Goal: Task Accomplishment & Management: Manage account settings

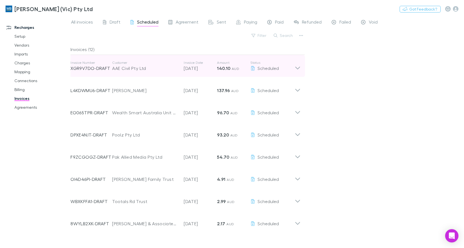
click at [294, 65] on icon at bounding box center [297, 65] width 6 height 11
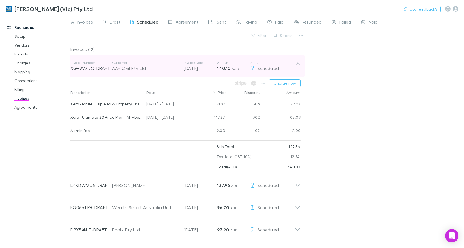
click at [294, 65] on icon at bounding box center [297, 65] width 6 height 11
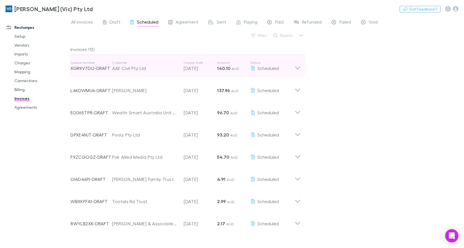
click at [301, 69] on div "Invoice Number XGR9V7DO-DRAFT Customer AAE Civil Pty Ltd Invoice Date 28 Sep 20…" at bounding box center [185, 66] width 239 height 22
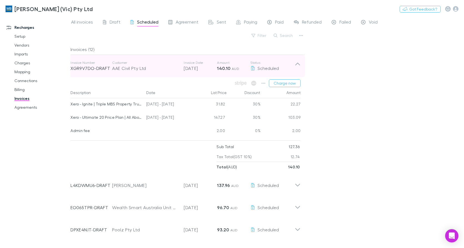
click at [296, 61] on icon at bounding box center [297, 65] width 6 height 11
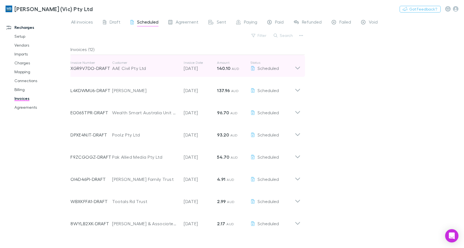
click at [299, 69] on icon at bounding box center [297, 65] width 6 height 11
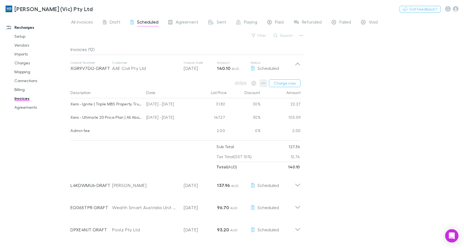
click at [263, 85] on icon "button" at bounding box center [263, 83] width 4 height 4
click at [290, 83] on div at bounding box center [232, 124] width 464 height 248
click at [290, 83] on button "Charge now" at bounding box center [285, 83] width 32 height 8
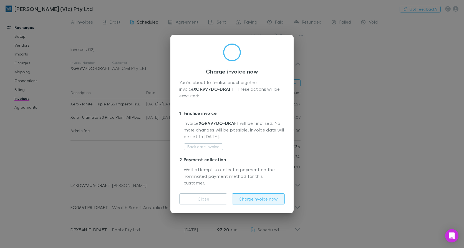
click at [257, 193] on button "Charge invoice now" at bounding box center [258, 198] width 53 height 11
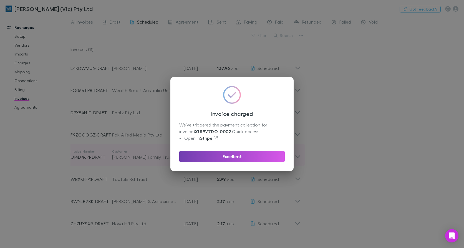
drag, startPoint x: 236, startPoint y: 157, endPoint x: 80, endPoint y: 151, distance: 155.6
click at [236, 157] on button "Excellent" at bounding box center [231, 156] width 105 height 11
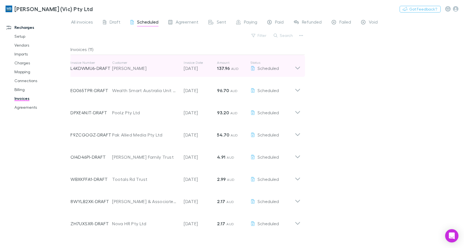
click at [295, 68] on icon at bounding box center [297, 65] width 6 height 11
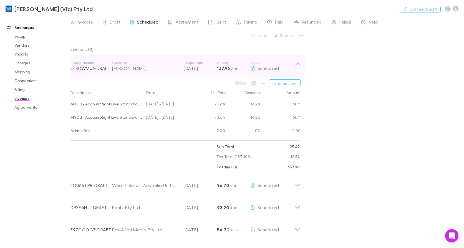
click at [295, 64] on icon at bounding box center [297, 65] width 6 height 11
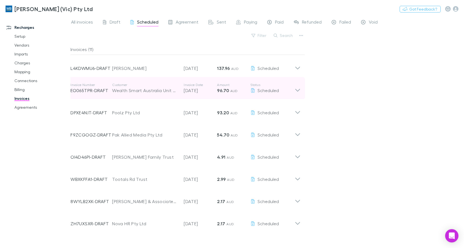
click at [297, 88] on icon at bounding box center [297, 88] width 6 height 11
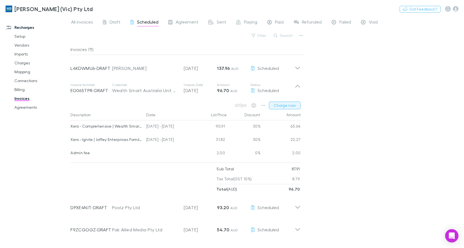
click at [291, 105] on button "Charge now" at bounding box center [285, 105] width 32 height 8
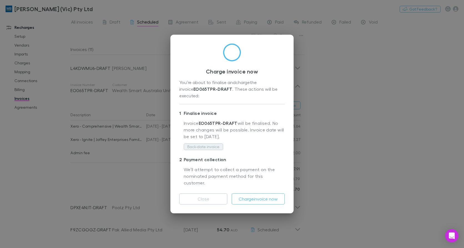
click at [206, 148] on button "Back-date invoice" at bounding box center [203, 146] width 39 height 7
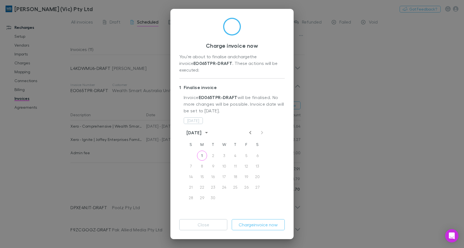
click at [251, 129] on icon "Previous month" at bounding box center [250, 132] width 7 height 7
click at [233, 193] on button "28" at bounding box center [235, 198] width 10 height 10
click at [252, 223] on button "Charge invoice now" at bounding box center [258, 224] width 53 height 11
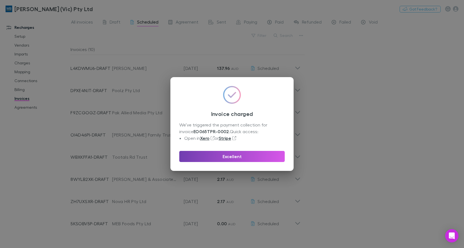
click at [232, 157] on button "Excellent" at bounding box center [231, 156] width 105 height 11
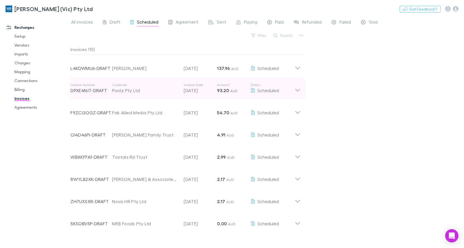
click at [297, 92] on icon at bounding box center [297, 88] width 6 height 11
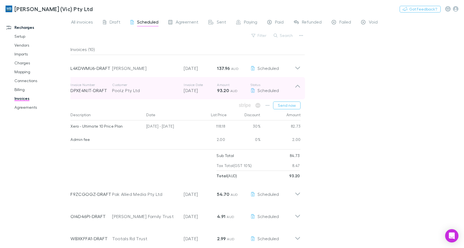
click at [297, 92] on icon at bounding box center [297, 88] width 6 height 11
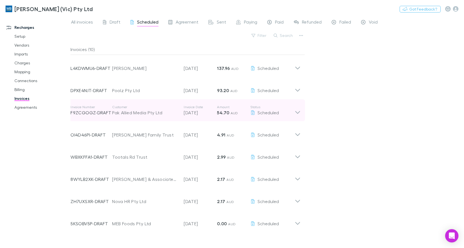
click at [298, 115] on icon at bounding box center [297, 110] width 6 height 11
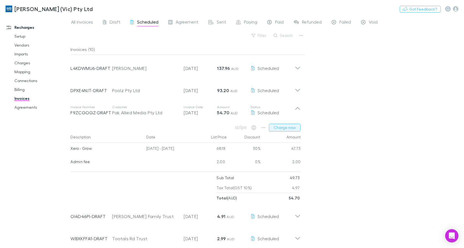
click at [288, 127] on button "Charge now" at bounding box center [285, 128] width 32 height 8
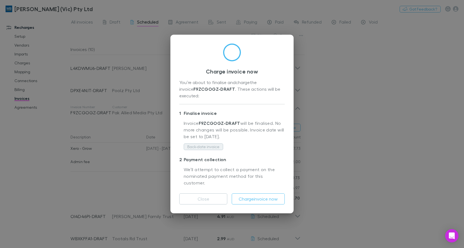
click at [209, 144] on button "Back-date invoice" at bounding box center [203, 146] width 39 height 7
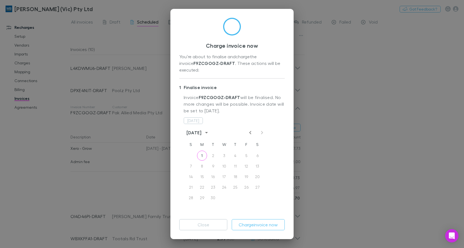
click at [249, 129] on icon "Previous month" at bounding box center [250, 132] width 7 height 7
click at [234, 193] on button "28" at bounding box center [235, 198] width 10 height 10
click at [243, 193] on button "29" at bounding box center [246, 198] width 10 height 10
click at [266, 229] on button "Charge invoice now" at bounding box center [258, 224] width 53 height 11
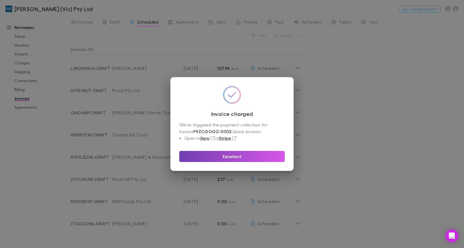
click at [230, 157] on button "Excellent" at bounding box center [231, 156] width 105 height 11
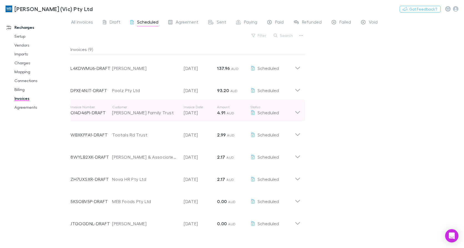
click at [298, 112] on icon at bounding box center [297, 110] width 6 height 11
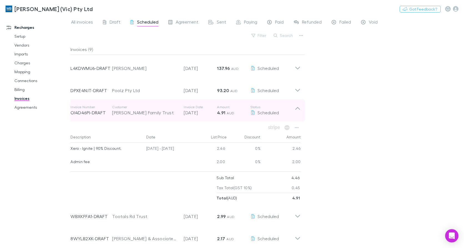
click at [298, 112] on icon at bounding box center [297, 110] width 6 height 11
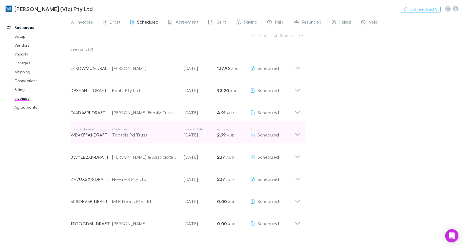
click at [296, 134] on icon at bounding box center [297, 134] width 5 height 3
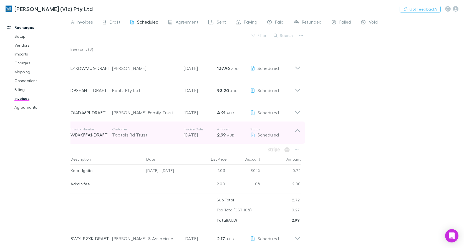
click at [294, 131] on p "Status" at bounding box center [272, 129] width 44 height 4
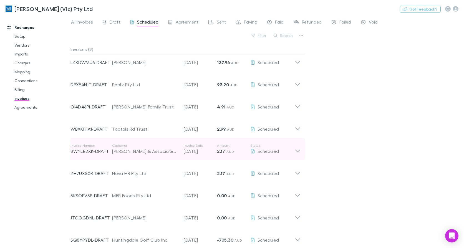
scroll to position [11, 0]
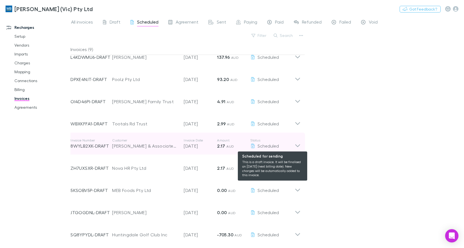
click at [294, 146] on div "Scheduled" at bounding box center [272, 146] width 44 height 7
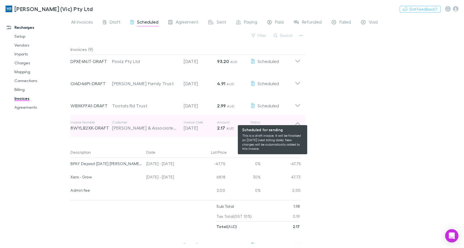
scroll to position [39, 0]
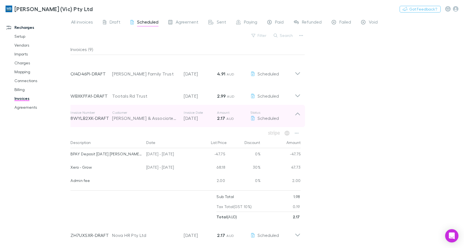
click at [298, 115] on icon at bounding box center [297, 115] width 6 height 11
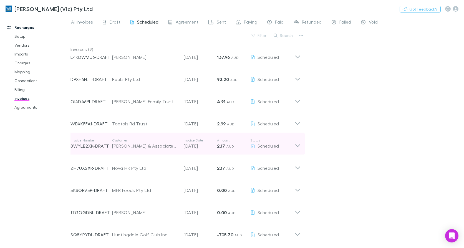
scroll to position [11, 0]
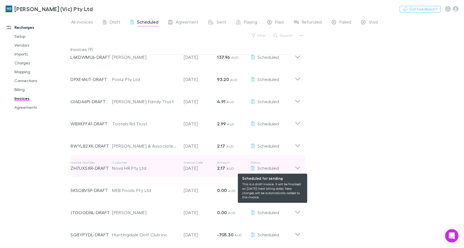
click at [294, 167] on div "Scheduled" at bounding box center [272, 168] width 44 height 7
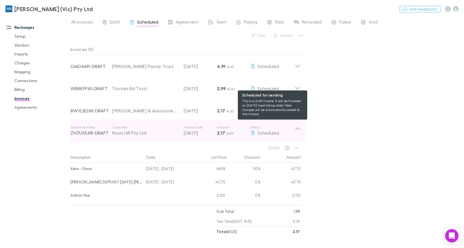
scroll to position [94, 0]
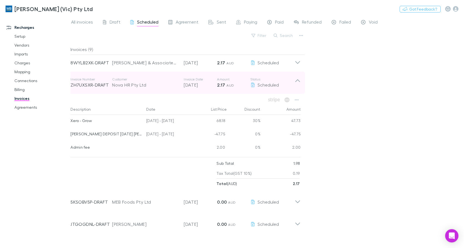
click at [297, 82] on icon at bounding box center [297, 82] width 6 height 11
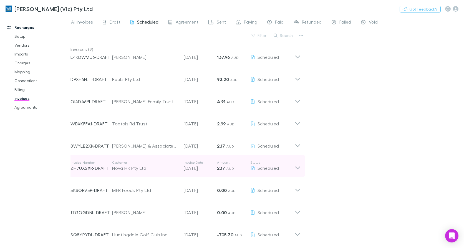
scroll to position [11, 0]
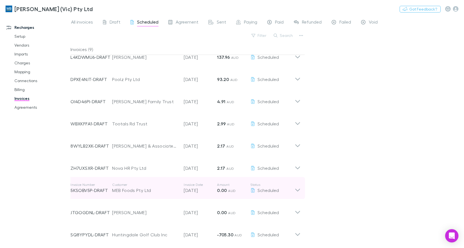
click at [301, 189] on div "Invoice Number 5KSOBV5P-DRAFT Customer MEB Foods Pty Ltd Invoice Date 28 Sep 20…" at bounding box center [185, 188] width 239 height 22
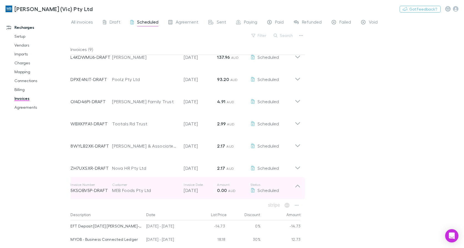
scroll to position [94, 0]
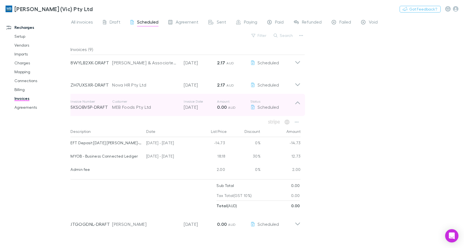
click at [298, 102] on icon at bounding box center [297, 102] width 5 height 3
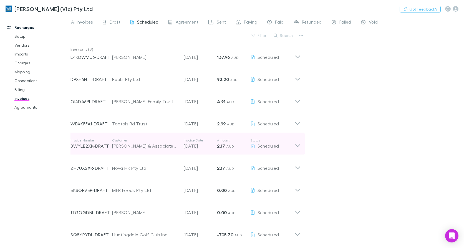
scroll to position [11, 0]
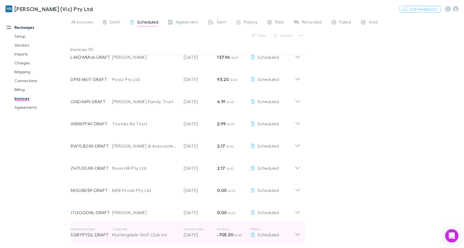
click at [295, 232] on icon at bounding box center [297, 232] width 6 height 11
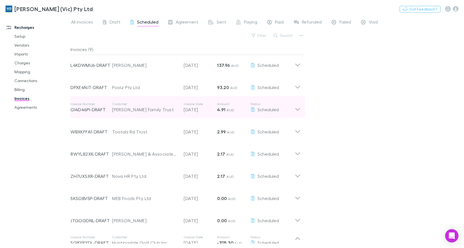
scroll to position [0, 0]
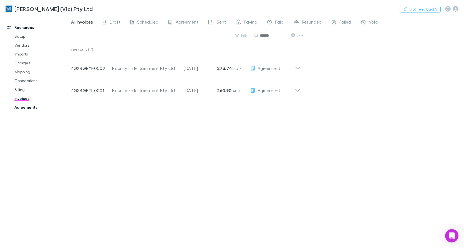
click at [25, 107] on link "Agreements" at bounding box center [41, 107] width 65 height 9
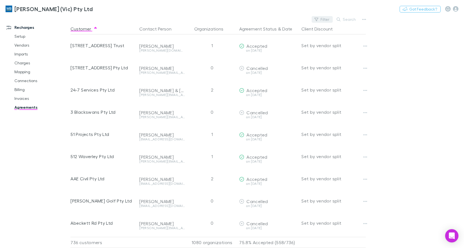
click at [326, 19] on button "Filter" at bounding box center [321, 19] width 21 height 7
click at [324, 21] on button "Filter" at bounding box center [321, 19] width 21 height 7
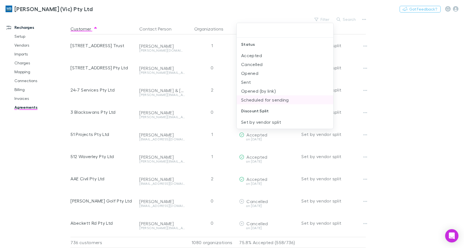
click at [272, 99] on li "Scheduled for sending" at bounding box center [285, 99] width 96 height 9
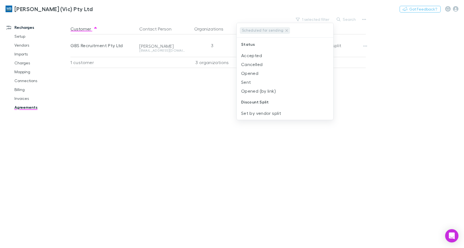
click at [176, 119] on div at bounding box center [232, 124] width 464 height 248
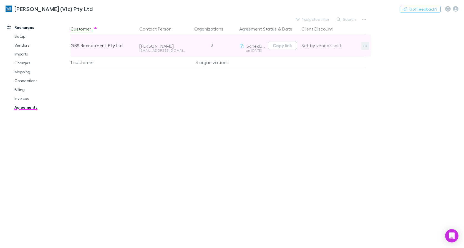
click at [364, 45] on icon "button" at bounding box center [365, 46] width 4 height 4
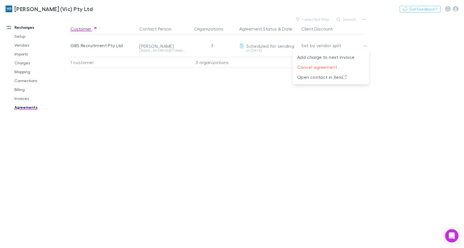
click at [186, 129] on div at bounding box center [232, 124] width 464 height 248
click at [28, 90] on link "Billing" at bounding box center [41, 89] width 65 height 9
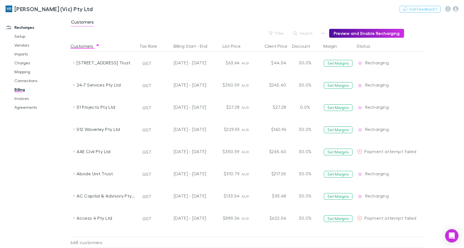
drag, startPoint x: 355, startPoint y: 29, endPoint x: 352, endPoint y: 33, distance: 4.9
click at [355, 29] on div "Customers" at bounding box center [266, 23] width 393 height 11
click at [347, 34] on button "Preview and Enable Recharging" at bounding box center [366, 33] width 75 height 9
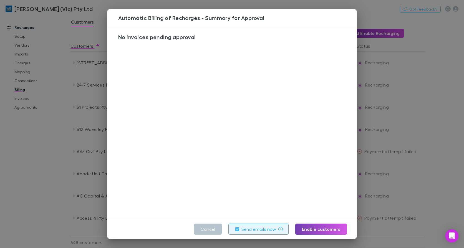
click at [320, 229] on button "Enable customers" at bounding box center [321, 228] width 52 height 11
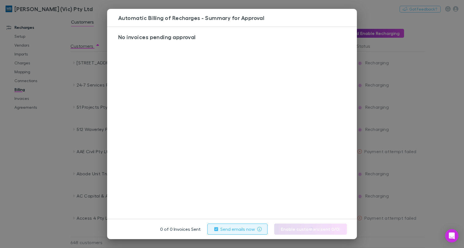
click at [47, 179] on div "Automatic Billing of Recharges - Summary for Approval No invoices pending appro…" at bounding box center [232, 124] width 464 height 248
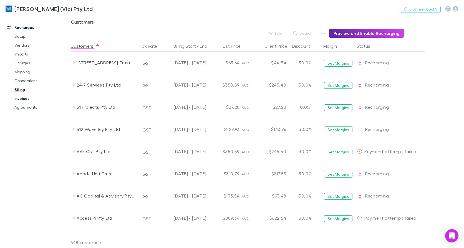
click at [21, 98] on link "Invoices" at bounding box center [41, 98] width 65 height 9
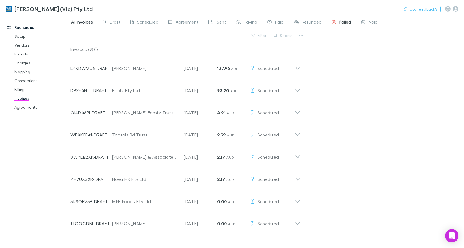
click at [336, 22] on div "Failed" at bounding box center [340, 22] width 19 height 7
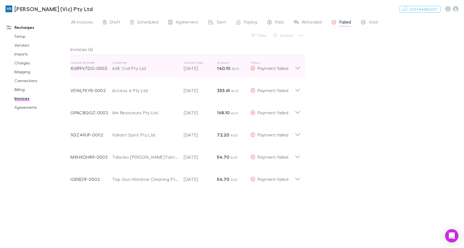
click at [297, 70] on icon at bounding box center [297, 65] width 6 height 11
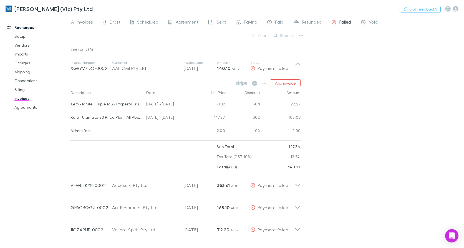
click at [412, 110] on div "All invoices Draft Scheduled Agreement Sent Paying Paid Refunded Failed Void Fi…" at bounding box center [266, 132] width 393 height 232
click at [21, 104] on link "Agreements" at bounding box center [41, 107] width 65 height 9
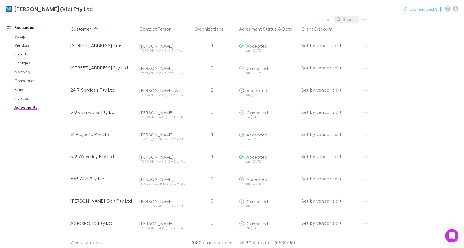
click at [346, 18] on button "Search" at bounding box center [346, 19] width 25 height 7
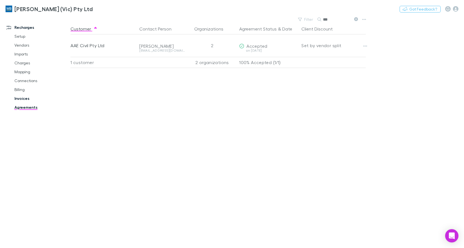
type input "***"
click at [24, 99] on link "Invoices" at bounding box center [41, 98] width 65 height 9
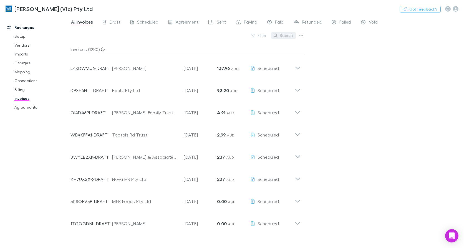
click at [288, 35] on button "Search" at bounding box center [283, 35] width 25 height 7
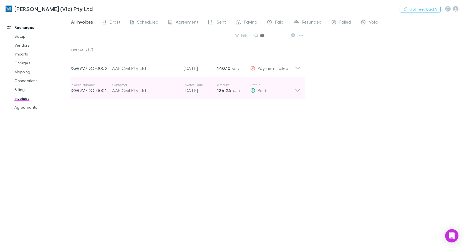
click at [299, 90] on icon at bounding box center [297, 88] width 6 height 11
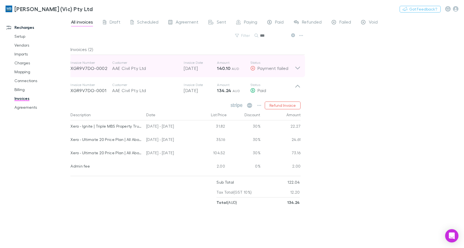
click at [298, 69] on icon at bounding box center [297, 65] width 6 height 11
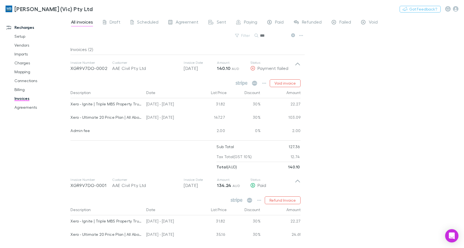
drag, startPoint x: 273, startPoint y: 34, endPoint x: 230, endPoint y: 34, distance: 43.3
click at [230, 34] on div "Filter Search ***" at bounding box center [187, 38] width 234 height 12
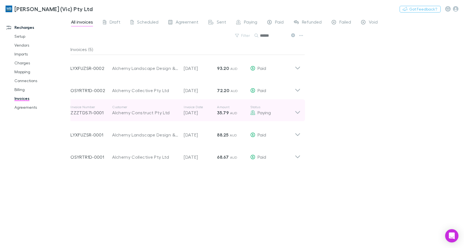
type input "******"
click at [297, 112] on icon at bounding box center [297, 110] width 6 height 11
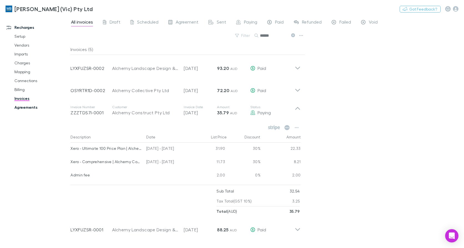
click at [28, 106] on link "Agreements" at bounding box center [41, 107] width 65 height 9
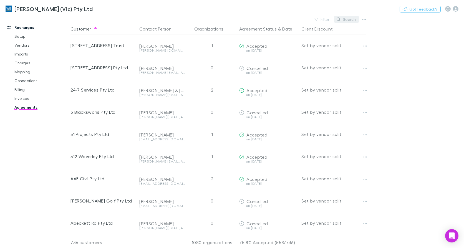
click at [350, 21] on button "Search" at bounding box center [346, 19] width 25 height 7
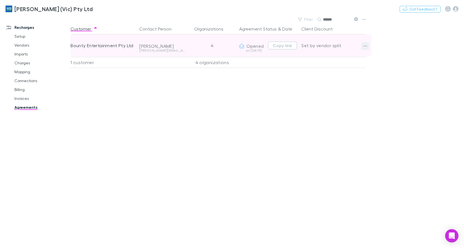
type input "******"
click at [365, 44] on icon "button" at bounding box center [365, 46] width 4 height 4
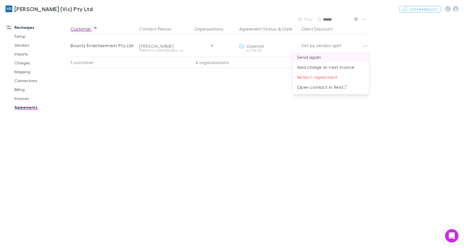
click at [316, 58] on p "Send again" at bounding box center [330, 57] width 67 height 7
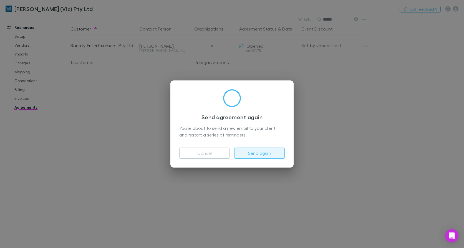
click at [258, 151] on button "Send again" at bounding box center [259, 153] width 50 height 11
